Goal: Ask a question

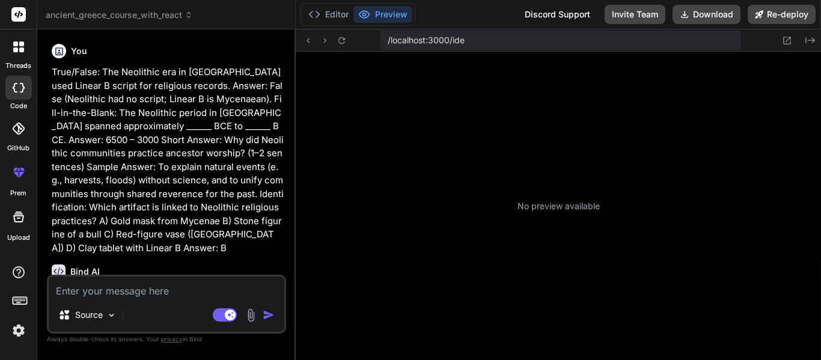
type textarea "x"
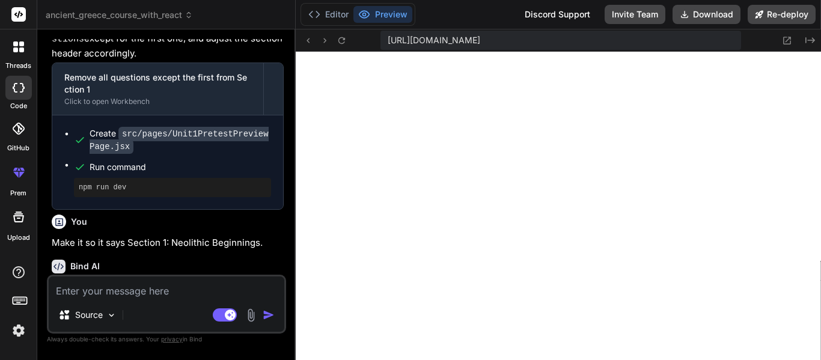
scroll to position [1671, 0]
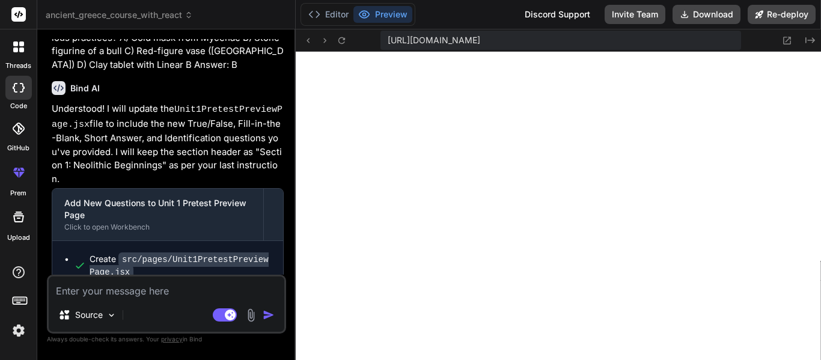
click at [165, 290] on textarea at bounding box center [167, 288] width 236 height 22
type textarea "M"
type textarea "x"
type textarea "Ma"
type textarea "x"
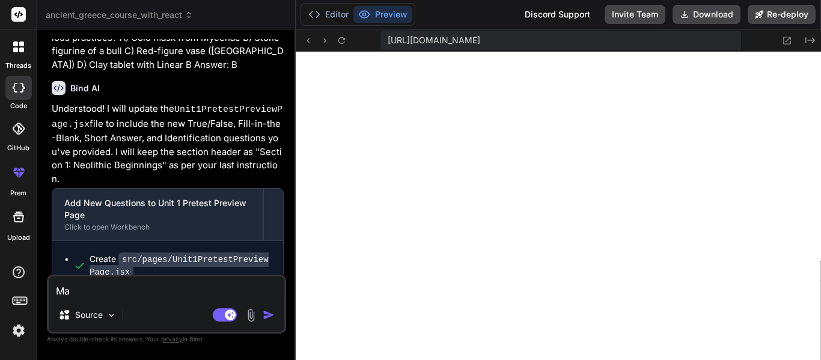
type textarea "Mak"
type textarea "x"
type textarea "Make"
type textarea "x"
type textarea "Make t"
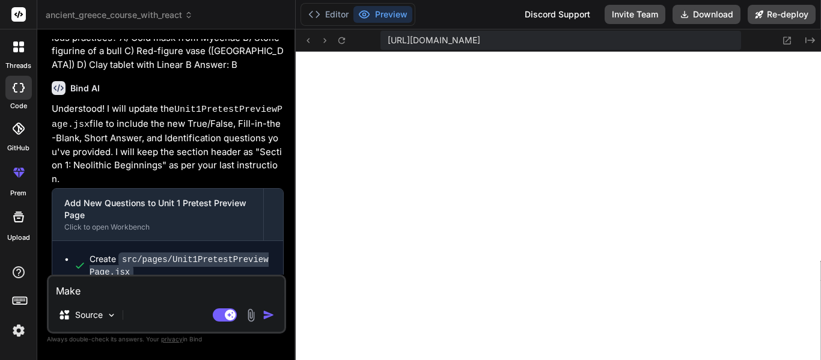
type textarea "x"
type textarea "Make te"
type textarea "x"
type textarea "Make teh"
type textarea "x"
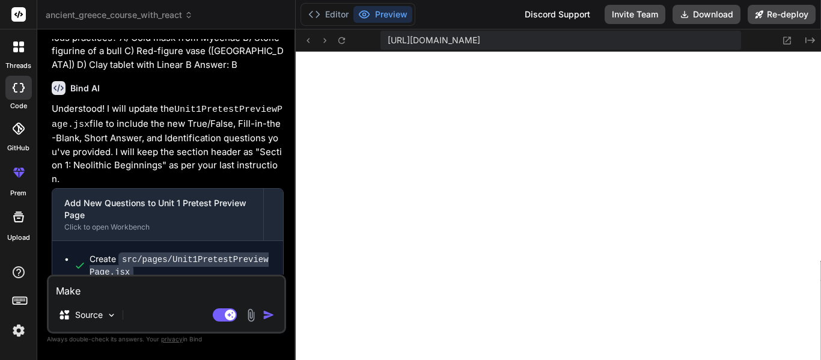
type textarea "Make the"
type textarea "x"
type textarea "Make the t"
type textarea "x"
type textarea "Make the tt"
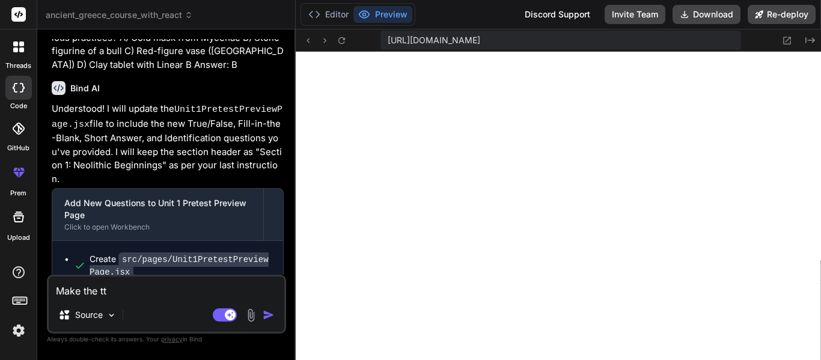
type textarea "x"
type textarea "Make the t"
type textarea "x"
type textarea "Make the tr"
type textarea "x"
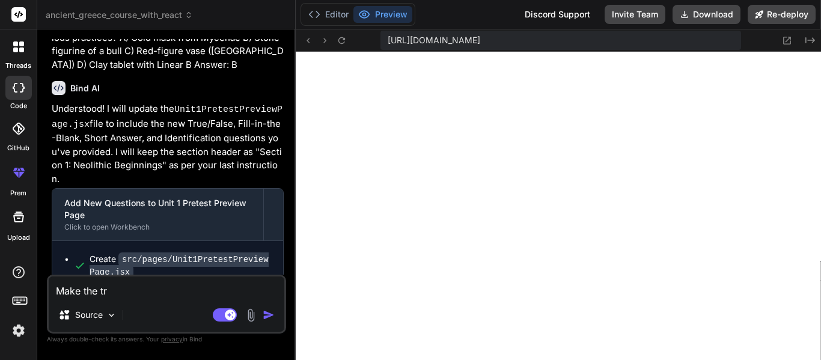
type textarea "Make the tru"
type textarea "x"
type textarea "Make the true"
type textarea "x"
type textarea "Make the true"
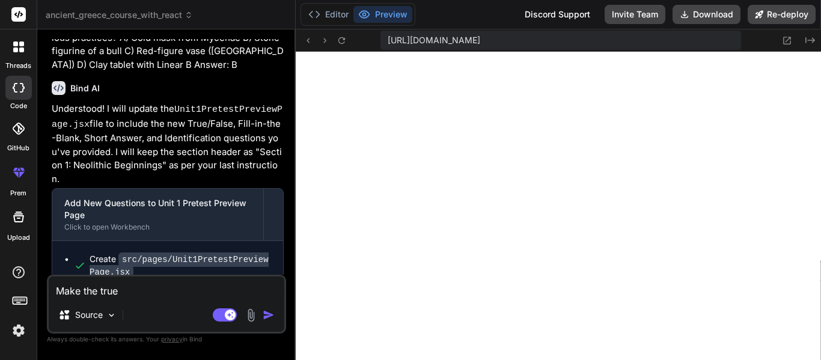
type textarea "x"
type textarea "Make the true o"
type textarea "x"
type textarea "Make the true or"
type textarea "x"
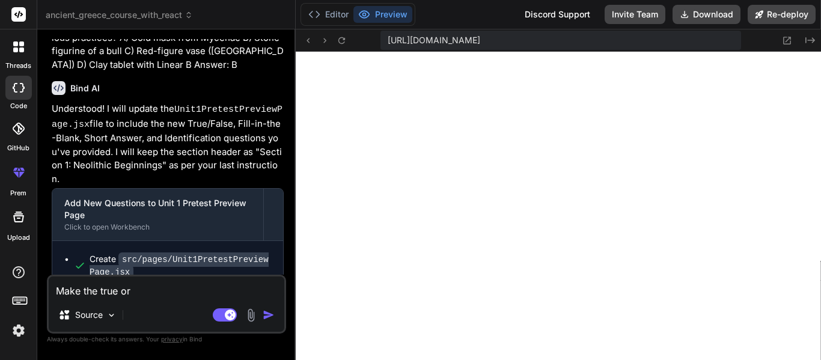
type textarea "Make the true or"
type textarea "x"
type textarea "Make the true or f"
type textarea "x"
type textarea "Make the true or fa"
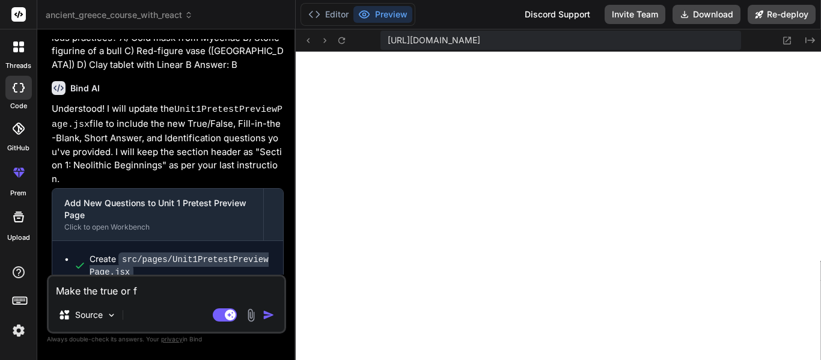
type textarea "x"
type textarea "Make the true or fal"
type textarea "x"
type textarea "Make the true or fals"
type textarea "x"
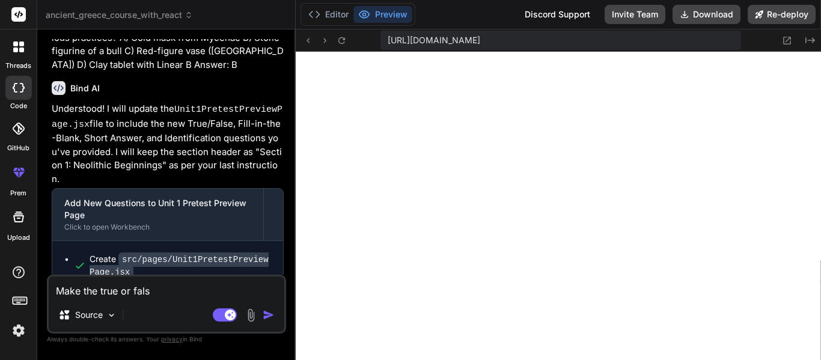
type textarea "Make the true or false"
type textarea "x"
type textarea "Make the true or false"
type textarea "x"
type textarea "Make the true or false a"
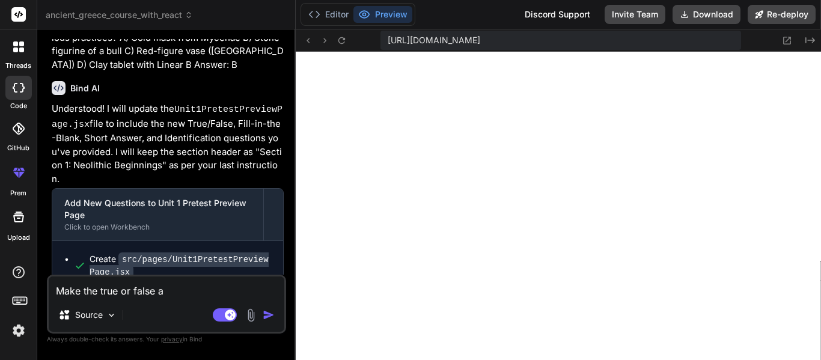
type textarea "x"
type textarea "Make the true or false an"
type textarea "x"
type textarea "Make the true or false ans"
type textarea "x"
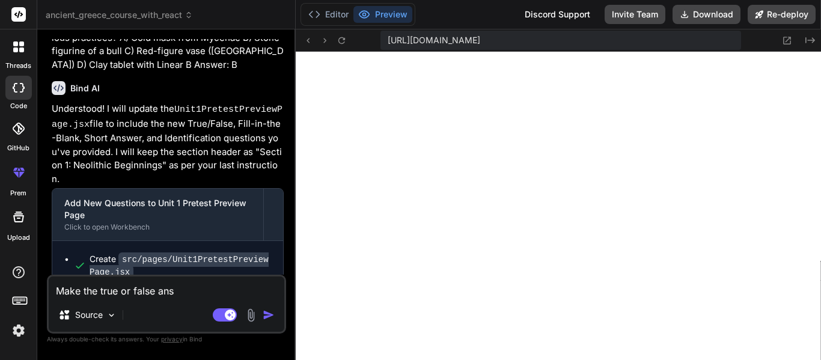
type textarea "Make the true or false answ"
type textarea "x"
type textarea "Make the true or false answe"
type textarea "x"
type textarea "Make the true or false answer"
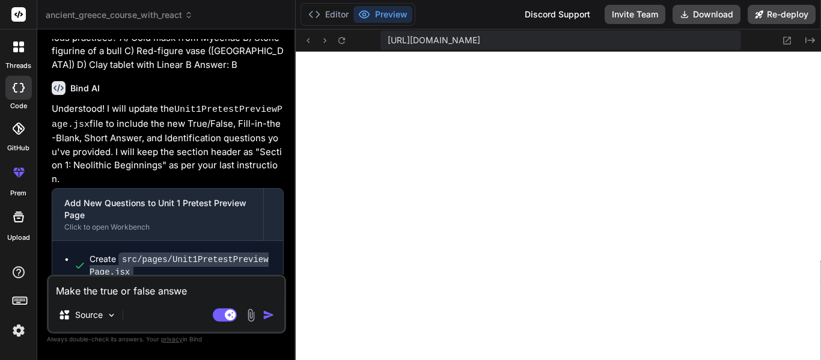
type textarea "x"
type textarea "Make the true or false answer"
type textarea "x"
type textarea "Make the true or false answer a"
type textarea "x"
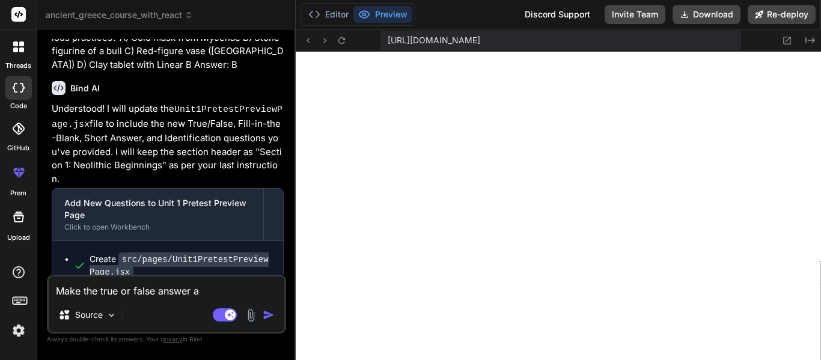
type textarea "Make the true or false answer as"
type textarea "x"
type textarea "Make the true or false answer as"
type textarea "x"
type textarea "Make the true or false answer as f"
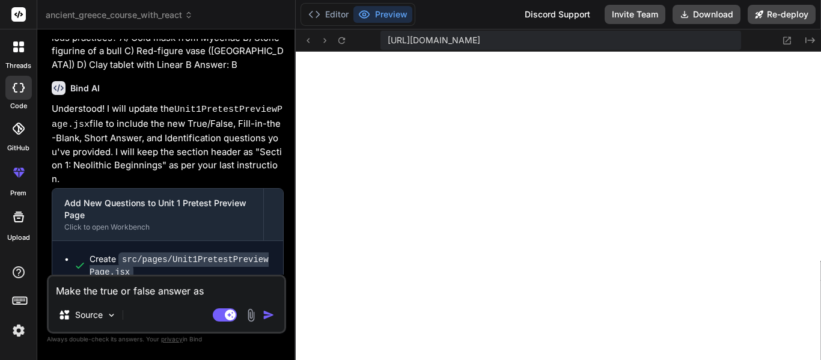
type textarea "x"
type textarea "Make the true or false answer as fa"
type textarea "x"
type textarea "Make the true or false answer as fal"
type textarea "x"
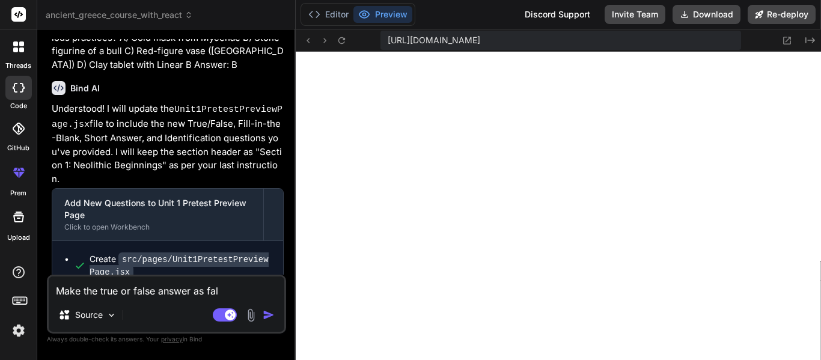
type textarea "Make the true or false answer as fals"
type textarea "x"
type textarea "Make the true or false answer as false"
type textarea "x"
type textarea "Make the true or false answer as false"
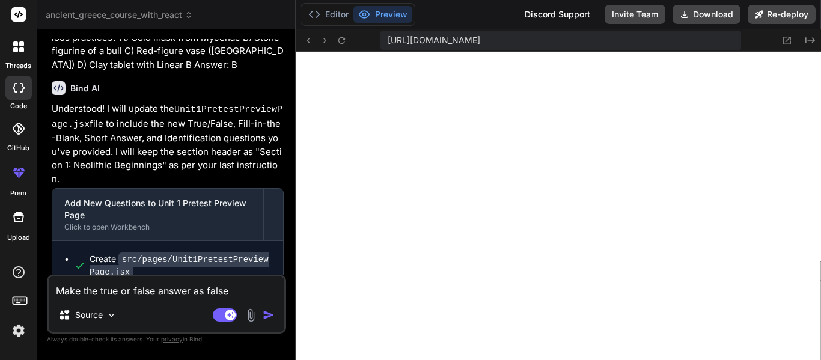
type textarea "x"
type textarea "Make the true or false answer as false ("
type textarea "x"
type textarea "Make the true or false answer as false (c"
type textarea "x"
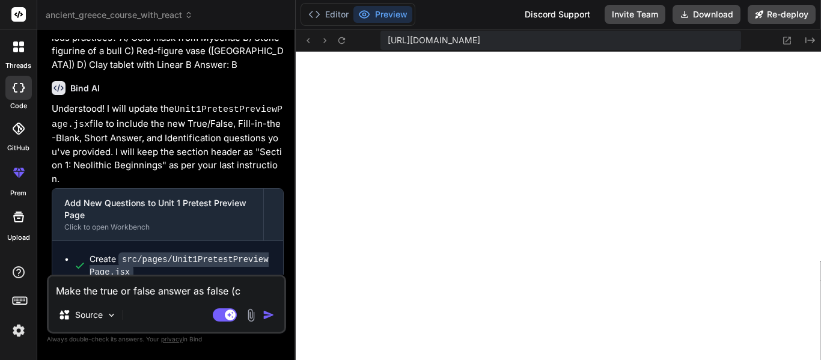
type textarea "Make the true or false answer as false ("
type textarea "x"
type textarea "Make the true or false answer as false (a"
type textarea "x"
type textarea "Make the true or false answer as false (am"
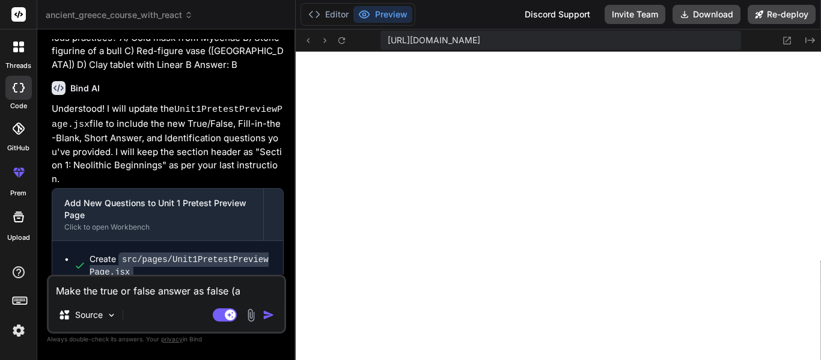
type textarea "x"
type textarea "Make the true or false answer as false (amr"
type textarea "x"
type textarea "Make the true or false answer as false (amrk"
type textarea "x"
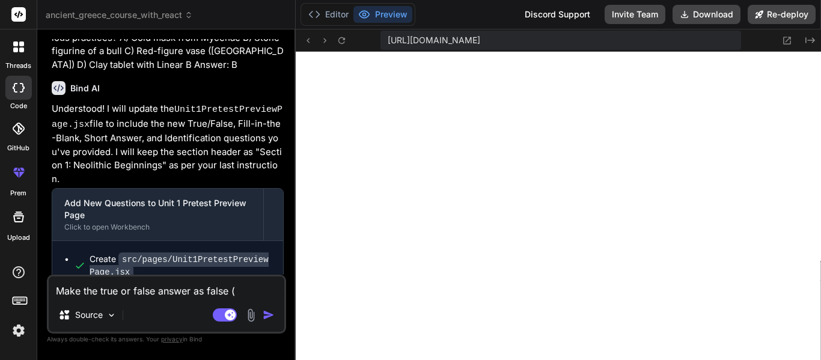
type textarea "Make the true or false answer as false (mark"
type textarea "x"
type textarea "Make the true or false answer as false ([PERSON_NAME]"
type textarea "x"
type textarea "Make the true or false answer as false ([PERSON_NAME]"
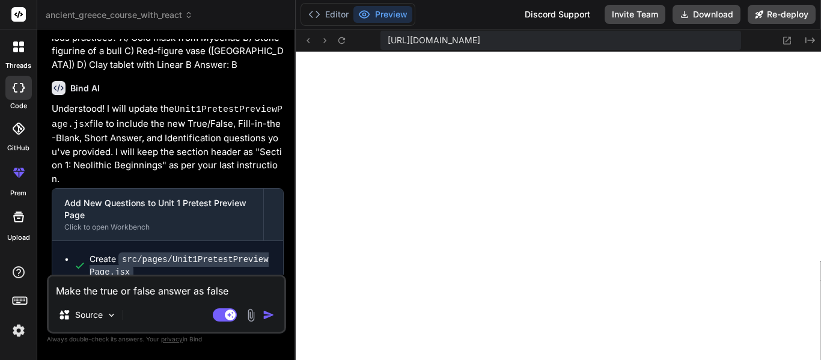
type textarea "x"
type textarea "Make the true or false answer as false ([PERSON_NAME]"
type textarea "x"
type textarea "Make the true or false answer as false ([PERSON_NAME]"
type textarea "x"
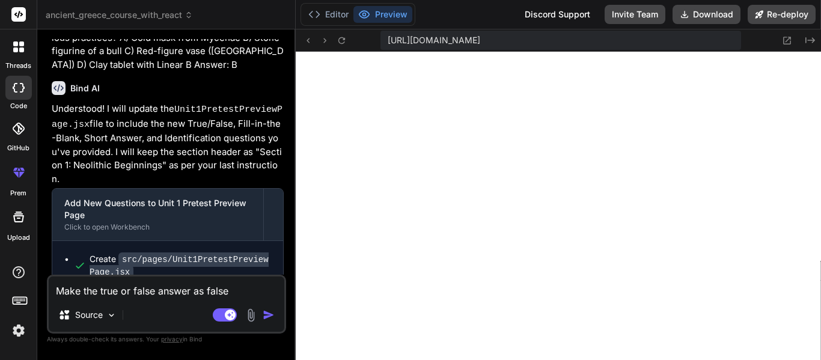
type textarea "Make the true or false answer as false (mark false"
type textarea "x"
type textarea "Make the true or false answer as false (mark false"
type textarea "x"
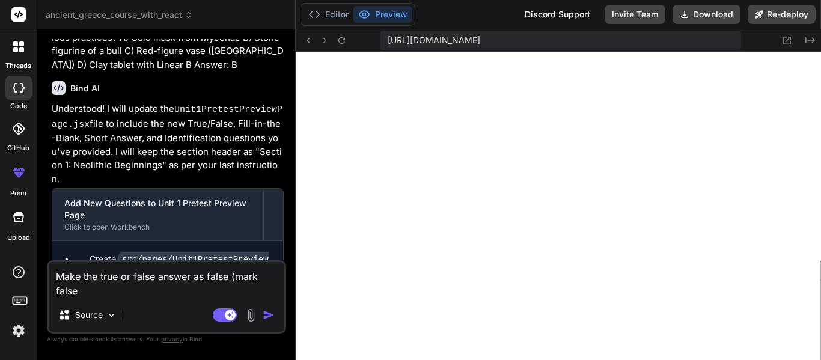
type textarea "Make the true or false answer as false (mark false c"
type textarea "x"
type textarea "Make the true or false answer as false (mark false co"
type textarea "x"
type textarea "Make the true or false answer as false (mark false cor"
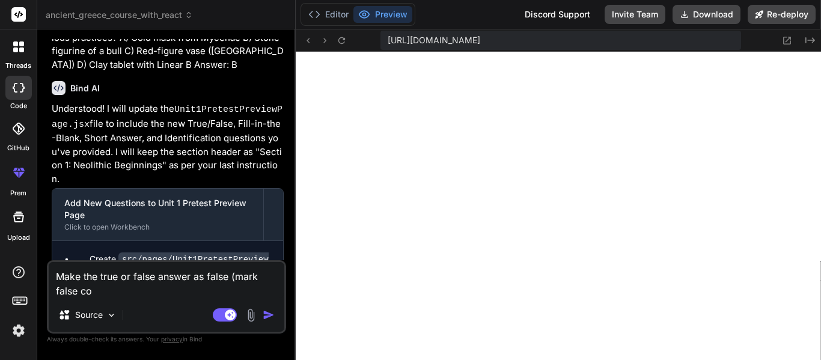
type textarea "x"
type textarea "Make the true or false answer as false (mark false core"
type textarea "x"
type textarea "Make the true or false answer as false (mark false cor"
type textarea "x"
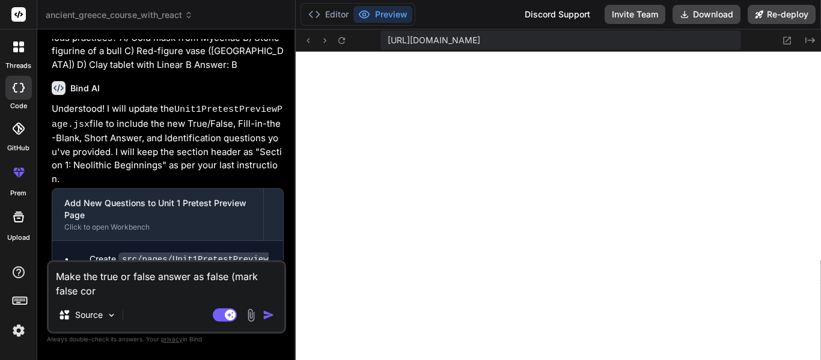
type textarea "Make the true or false answer as false (mark false corr"
type textarea "x"
type textarea "Make the true or false answer as false (mark false corre"
type textarea "x"
type textarea "Make the true or false answer as false (mark false correc"
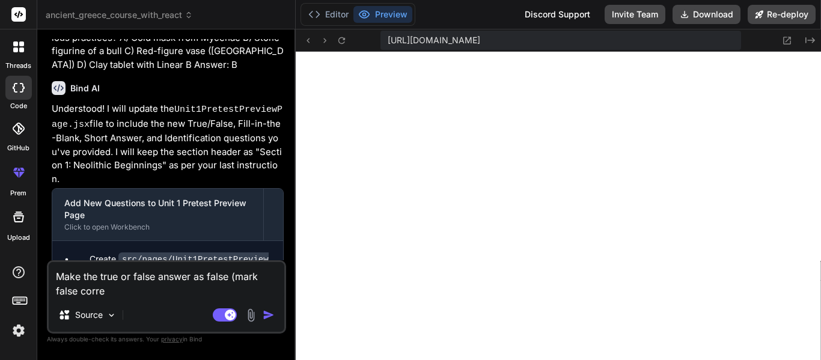
type textarea "x"
type textarea "Make the true or false answer as false (mark false correct"
type textarea "x"
type textarea "Make the true or false answer as false (mark false correct."
type textarea "x"
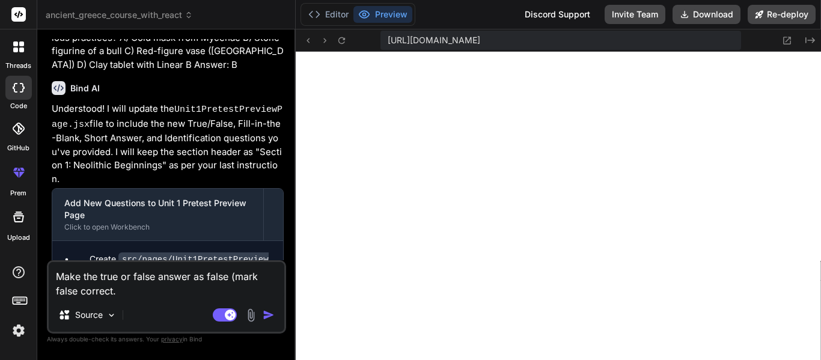
type textarea "Make the true or false answer as false (mark false correct"
type textarea "x"
type textarea "Make the true or false answer as false (mark false correct)"
type textarea "x"
type textarea "Make the true or false answer as false (mark false correct)."
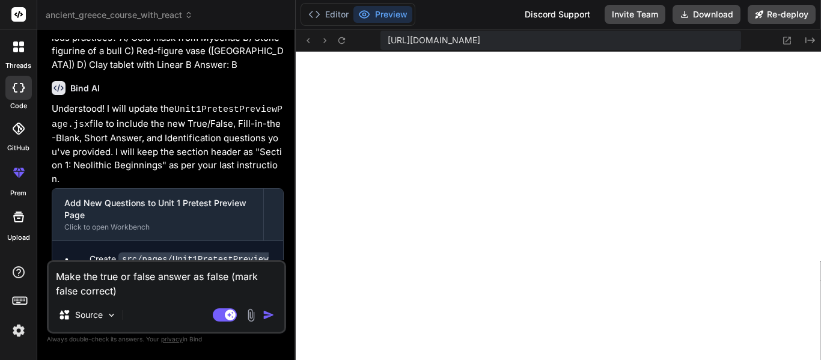
type textarea "x"
type textarea "Make the true or false answer as false (mark false correct)."
type textarea "x"
type textarea "Make the true or false answer as false (mark false correct)."
